Goal: Find specific page/section: Find specific page/section

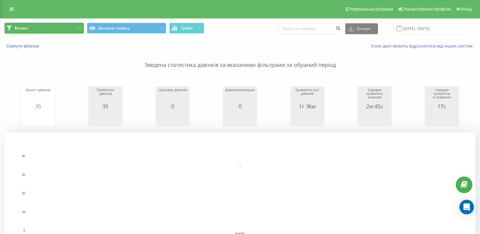
click at [70, 31] on button "Вихідні" at bounding box center [44, 28] width 79 height 11
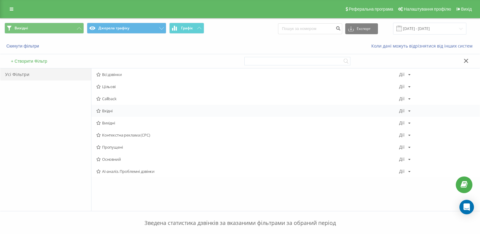
click at [108, 112] on span "Вхідні" at bounding box center [247, 111] width 303 height 4
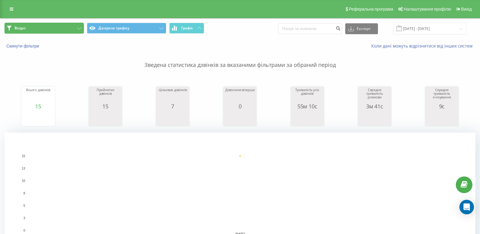
click at [80, 27] on button "Вхідні" at bounding box center [44, 28] width 79 height 11
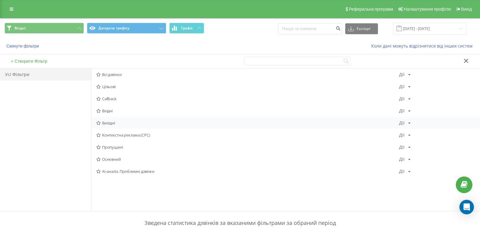
click at [107, 121] on span "Вихідні" at bounding box center [247, 123] width 303 height 4
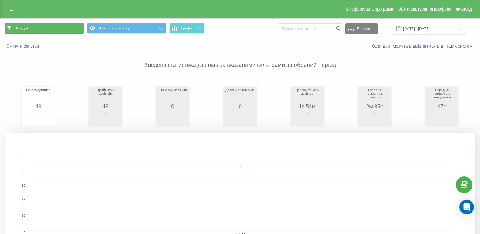
click at [75, 27] on button "Вихідні" at bounding box center [44, 28] width 79 height 11
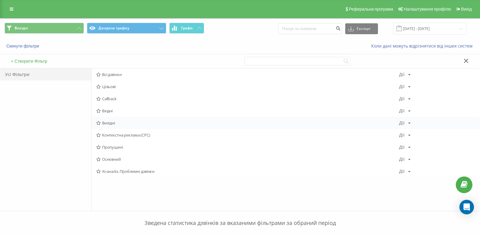
click at [111, 121] on span "Вихідні" at bounding box center [247, 123] width 303 height 4
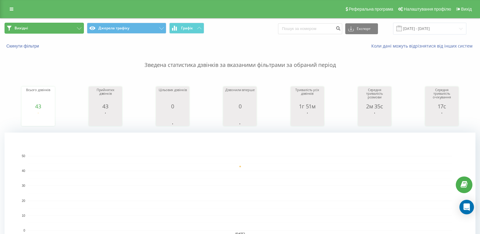
click at [74, 26] on button "Вихідні" at bounding box center [44, 28] width 79 height 11
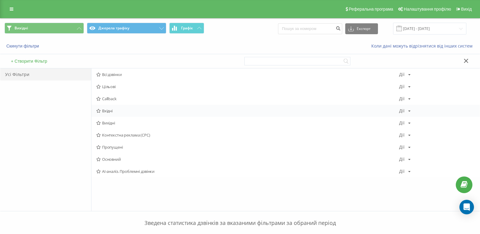
click at [116, 112] on span "Вхідні" at bounding box center [247, 111] width 303 height 4
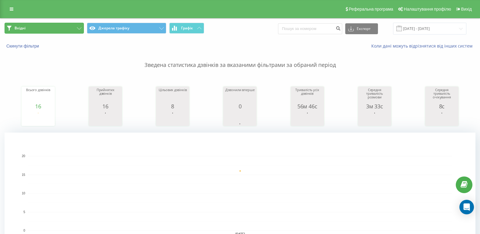
click at [80, 29] on icon at bounding box center [79, 28] width 5 height 2
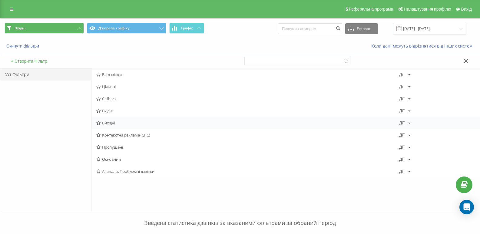
click at [110, 125] on span "Вихідні" at bounding box center [247, 123] width 303 height 4
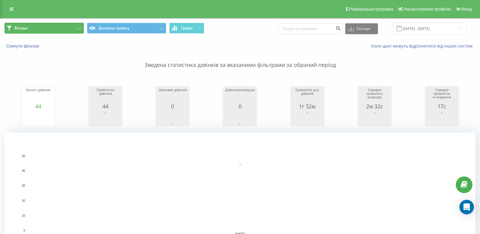
click at [83, 25] on button "Вихідні" at bounding box center [44, 28] width 79 height 11
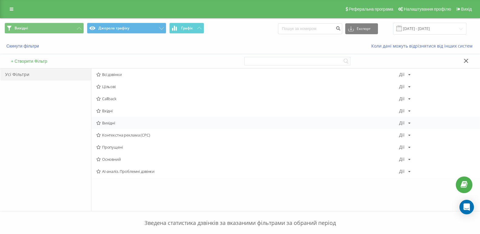
click at [114, 124] on span "Вихідні" at bounding box center [247, 123] width 303 height 4
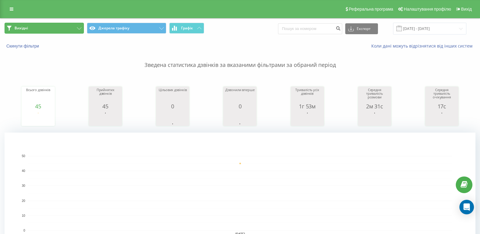
click at [72, 31] on button "Вихідні" at bounding box center [44, 28] width 79 height 11
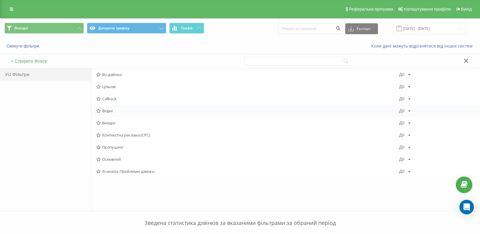
click at [107, 111] on span "Вхідні" at bounding box center [247, 111] width 303 height 4
